Goal: Task Accomplishment & Management: Use online tool/utility

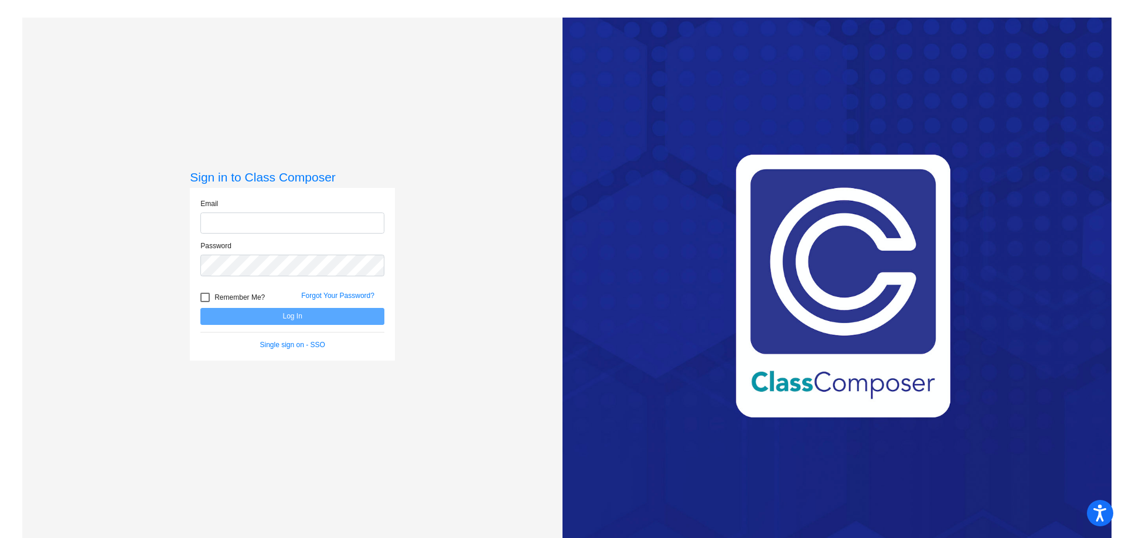
click at [230, 213] on input "email" at bounding box center [292, 224] width 184 height 22
click at [234, 224] on input "email" at bounding box center [292, 224] width 184 height 22
type input "[EMAIL_ADDRESS][DOMAIN_NAME]"
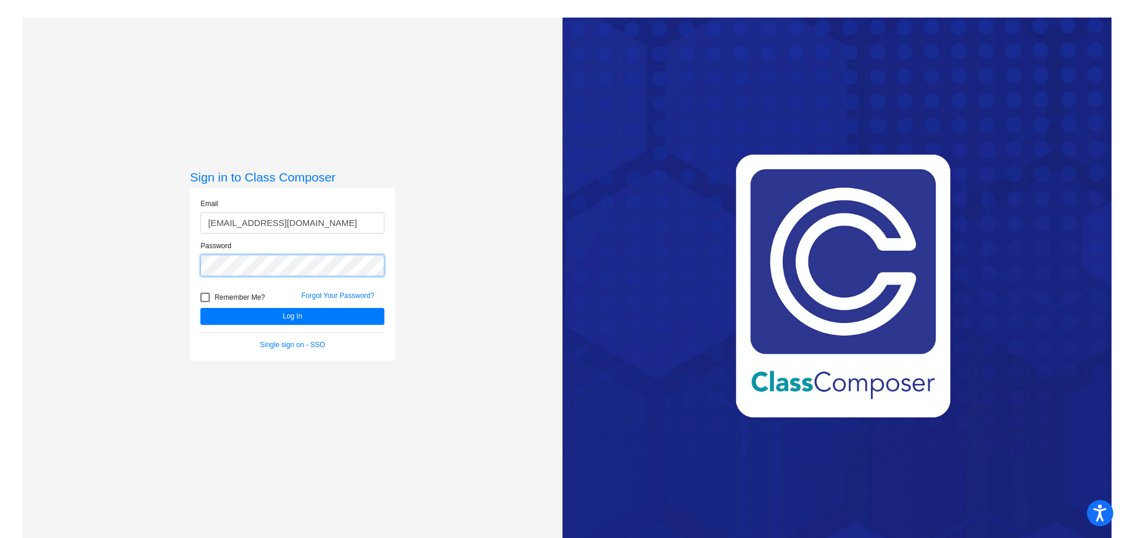
click at [200, 308] on button "Log In" at bounding box center [292, 316] width 184 height 17
click at [102, 285] on div "Sign in to Class Composer Email [EMAIL_ADDRESS][DOMAIN_NAME] Password Remember …" at bounding box center [292, 287] width 540 height 538
click at [200, 308] on button "Log In" at bounding box center [292, 316] width 184 height 17
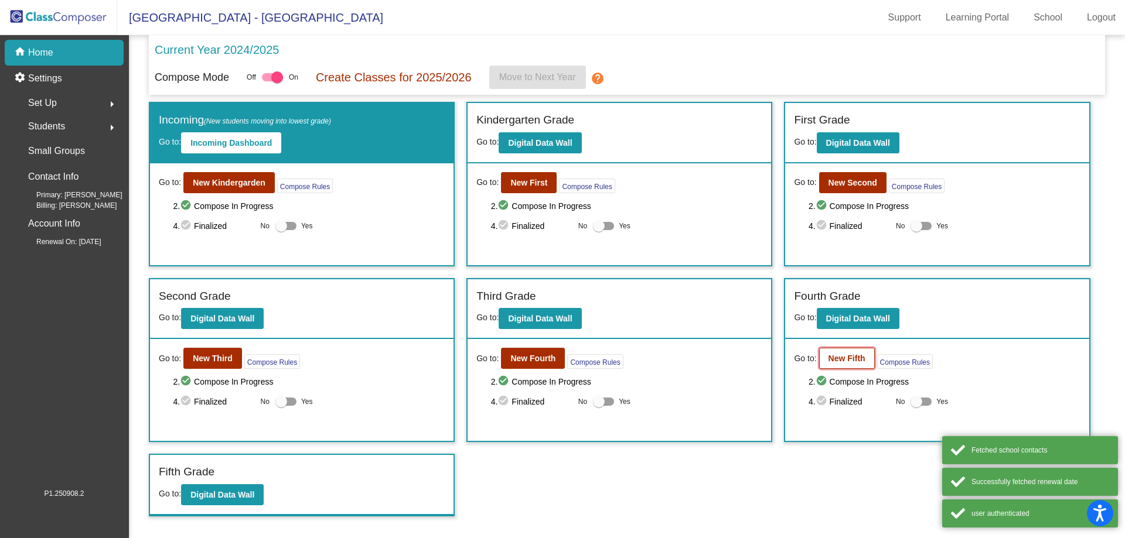
click at [851, 361] on b "New Fifth" at bounding box center [846, 358] width 37 height 9
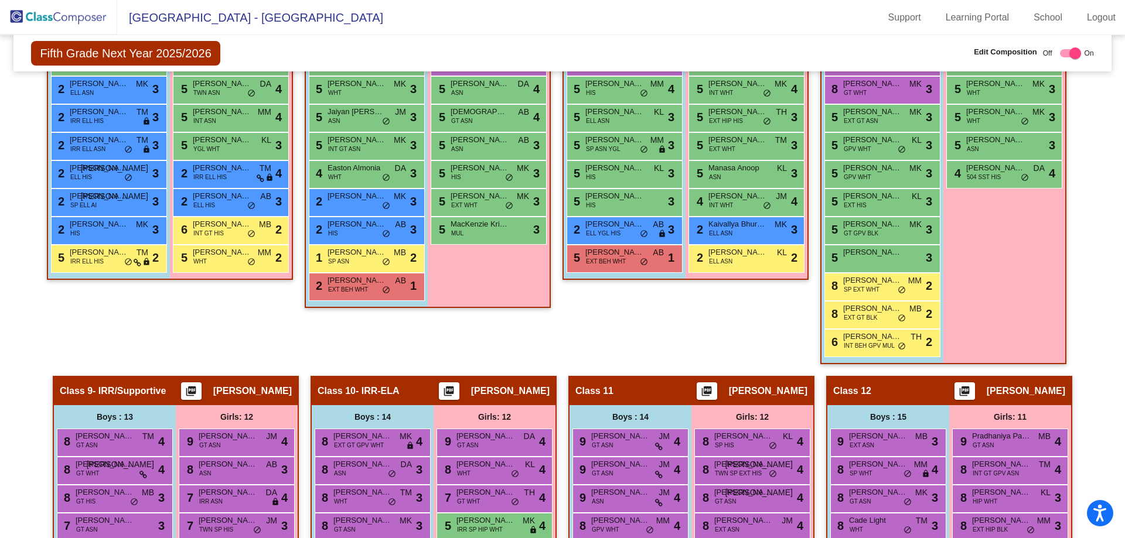
scroll to position [1289, 0]
